Goal: Task Accomplishment & Management: Manage account settings

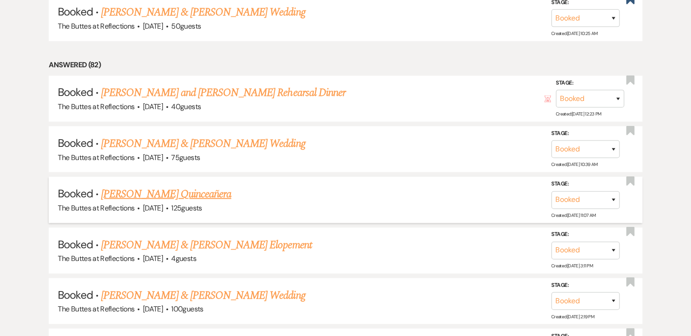
scroll to position [719, 0]
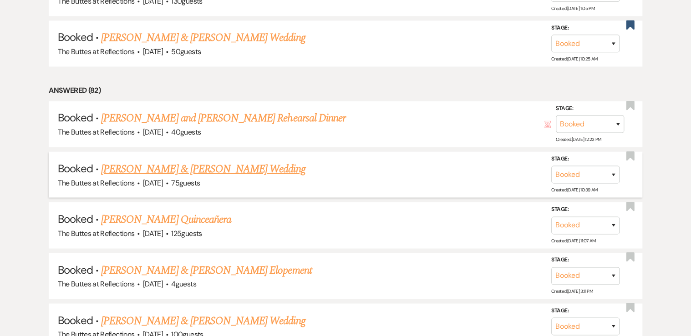
click at [196, 162] on link "[PERSON_NAME] & [PERSON_NAME] Wedding" at bounding box center [203, 169] width 204 height 16
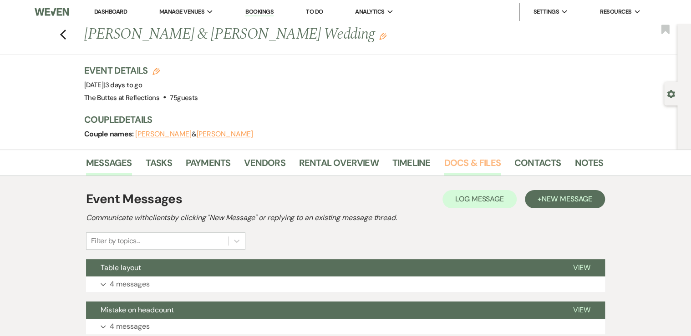
click at [465, 162] on link "Docs & Files" at bounding box center [472, 166] width 56 height 20
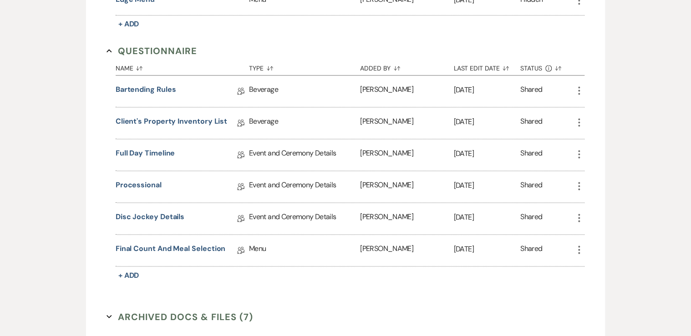
scroll to position [599, 0]
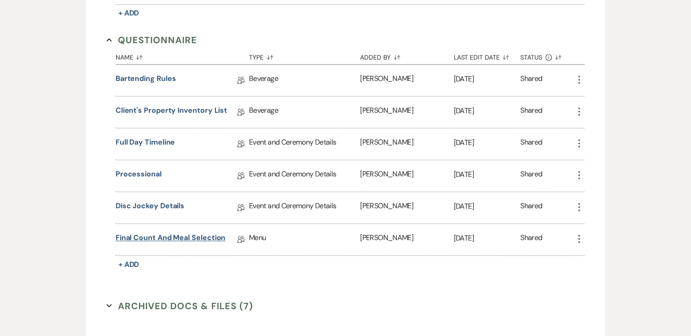
click at [161, 232] on link "Final Count and Meal Selection" at bounding box center [171, 239] width 110 height 14
